Goal: Information Seeking & Learning: Learn about a topic

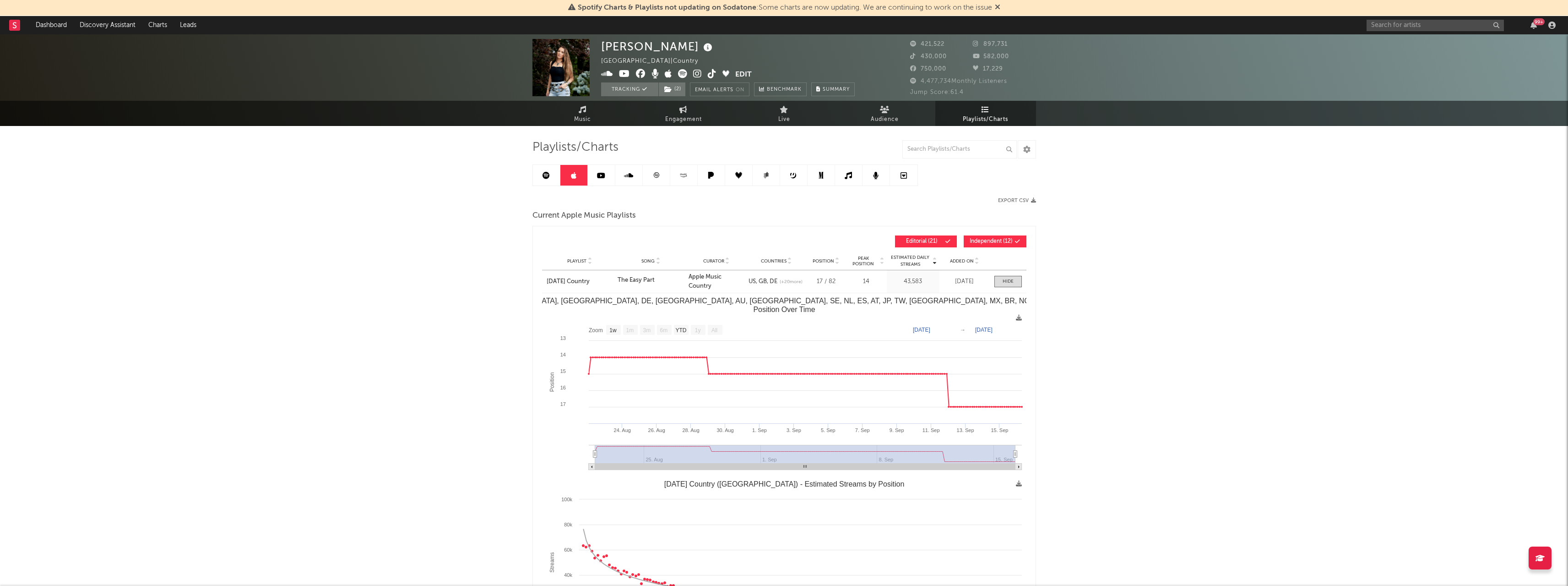
select select "1w"
click at [1382, 29] on input "text" at bounding box center [1435, 25] width 137 height 11
type input "[PERSON_NAME]"
click at [1399, 49] on icon at bounding box center [1401, 52] width 5 height 5
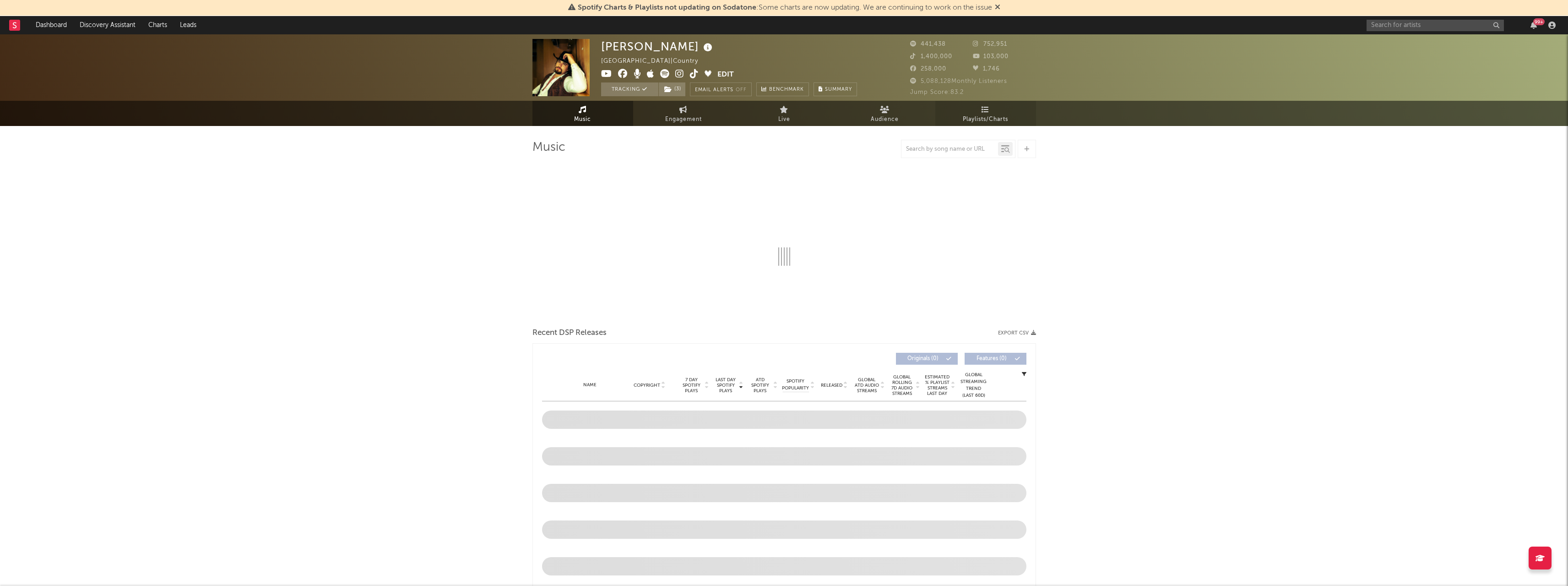
click at [1000, 115] on span "Playlists/Charts" at bounding box center [985, 119] width 45 height 11
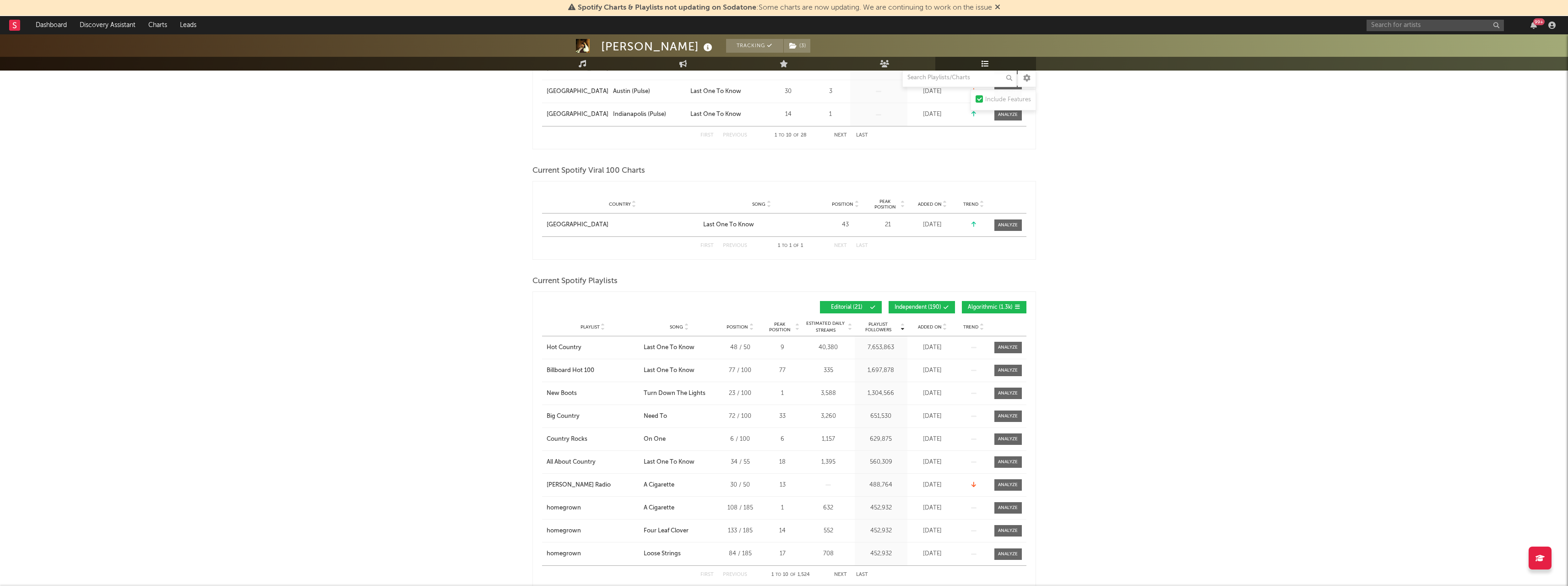
scroll to position [413, 0]
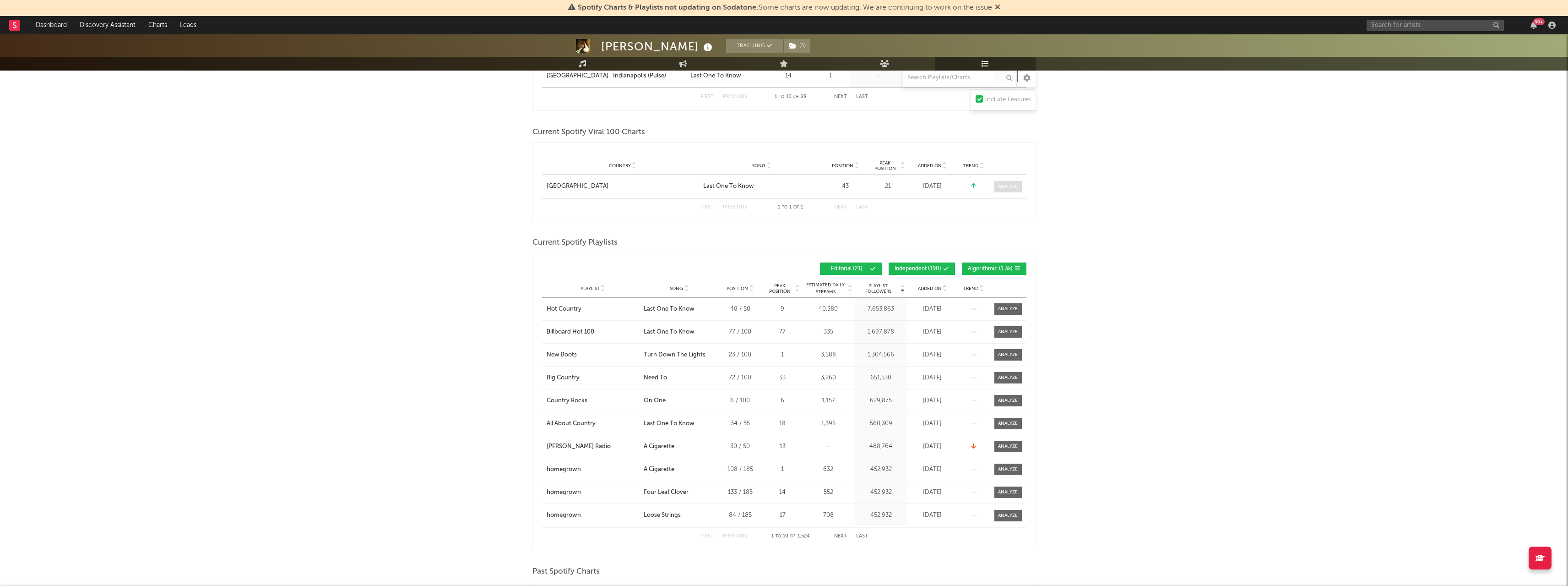
click at [1000, 188] on div at bounding box center [1008, 187] width 20 height 7
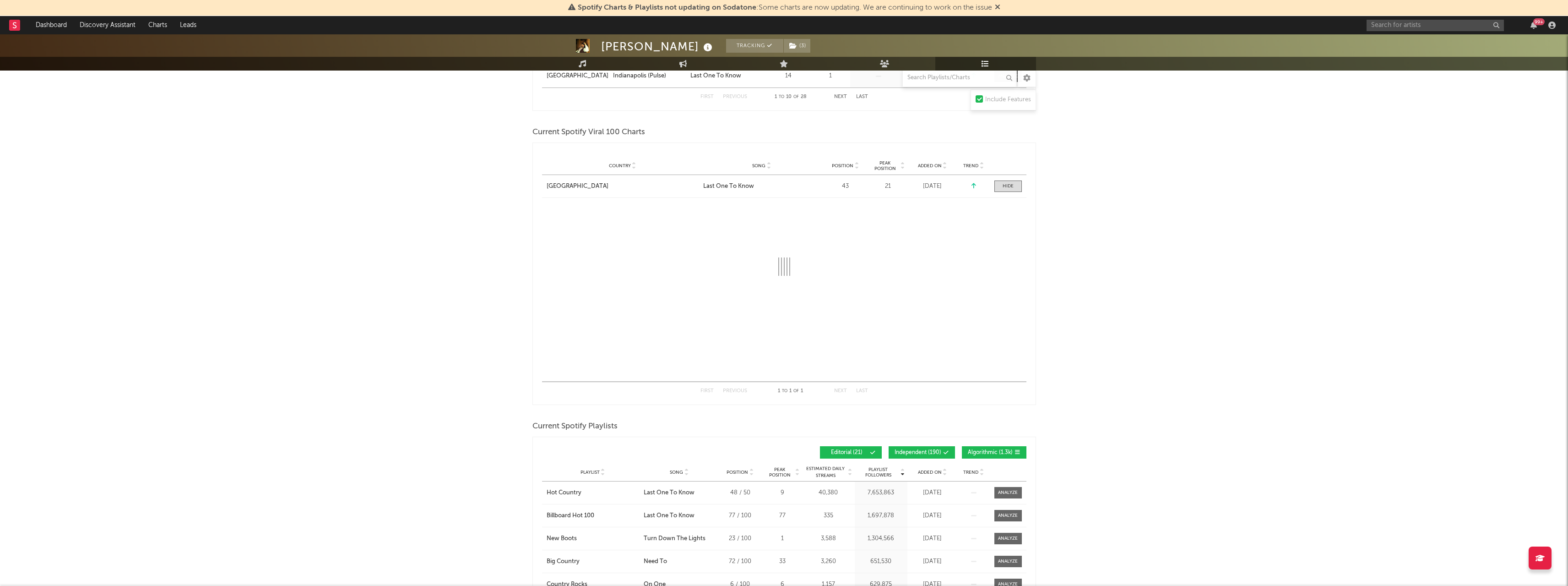
select select "1w"
